Goal: Download file/media

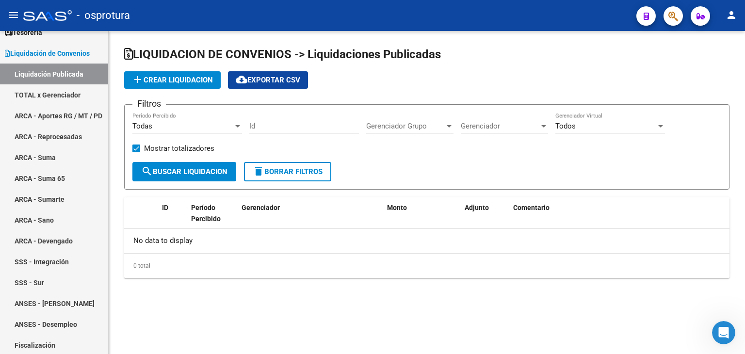
scroll to position [1, 0]
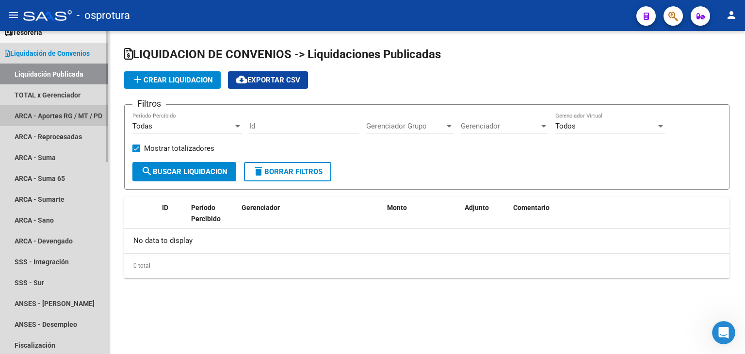
click at [55, 105] on link "ARCA - Aportes RG / MT / PD" at bounding box center [54, 115] width 108 height 21
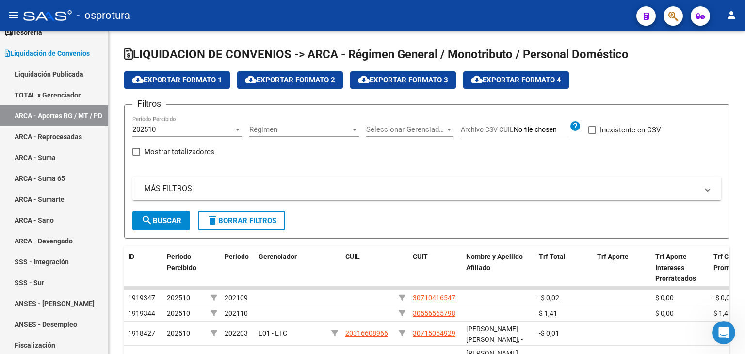
click at [206, 132] on div "202510" at bounding box center [182, 129] width 101 height 9
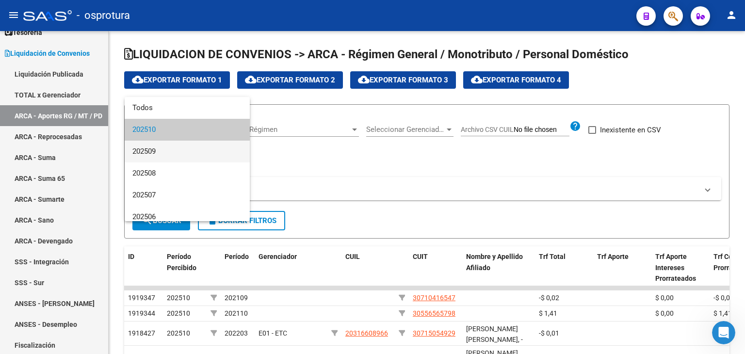
click at [195, 146] on span "202509" at bounding box center [187, 152] width 110 height 22
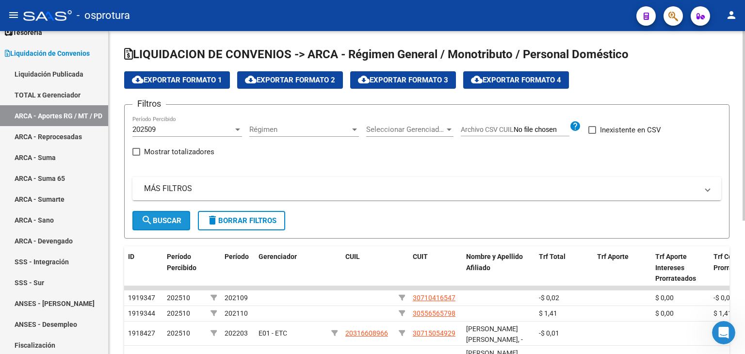
click at [150, 220] on mat-icon "search" at bounding box center [147, 220] width 12 height 12
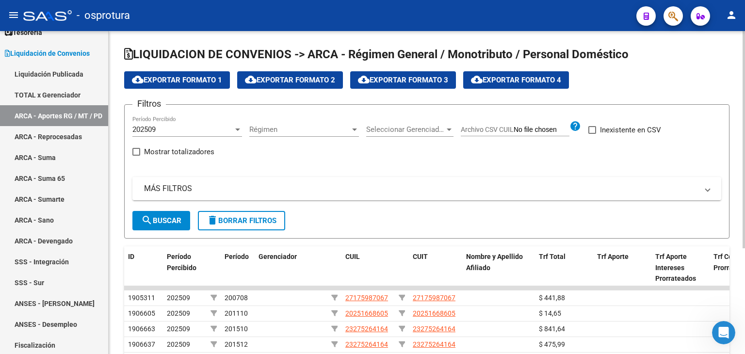
click at [398, 135] on div "Seleccionar Gerenciador Seleccionar Gerenciador" at bounding box center [409, 126] width 87 height 21
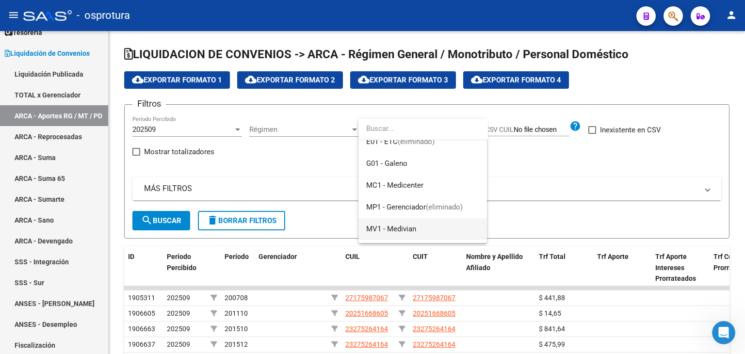
scroll to position [97, 0]
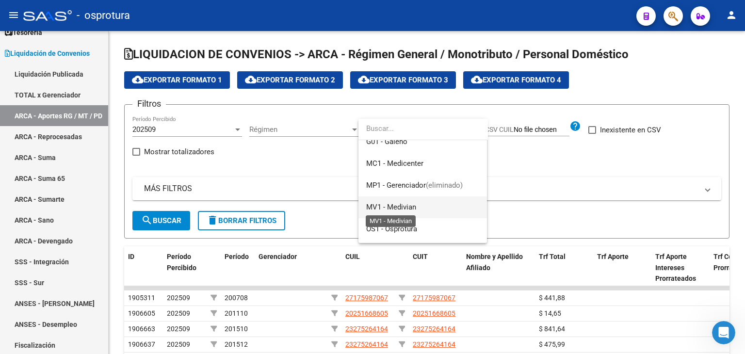
click at [400, 208] on span "MV1 - Medivian" at bounding box center [391, 207] width 50 height 9
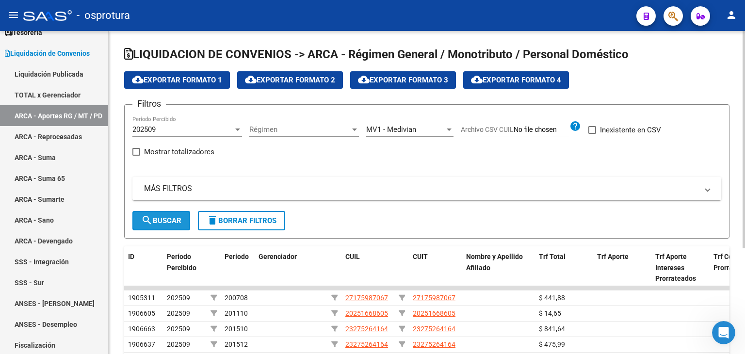
click at [174, 219] on span "search Buscar" at bounding box center [161, 220] width 40 height 9
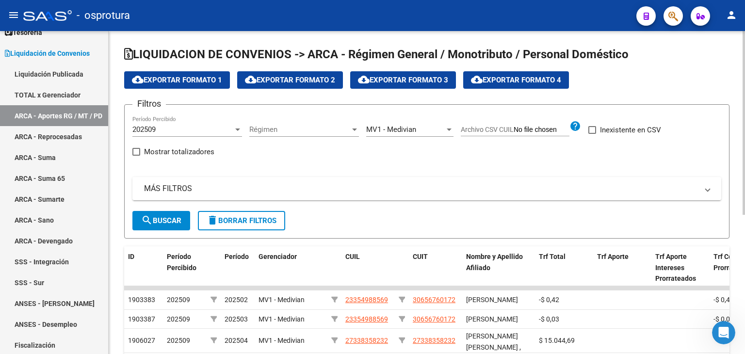
click at [206, 81] on span "cloud_download Exportar Formato 1" at bounding box center [177, 80] width 90 height 9
